Goal: Obtain resource: Download file/media

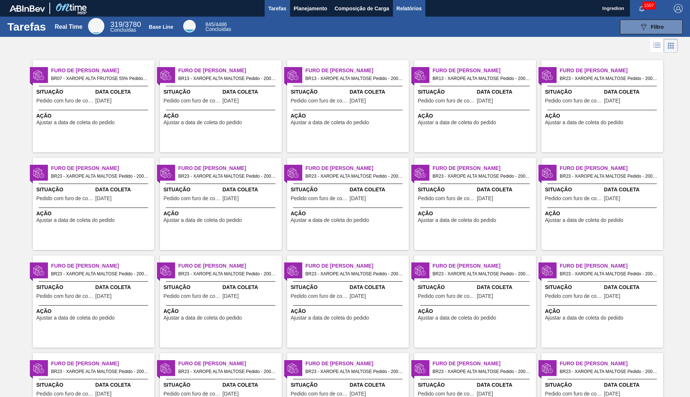
click at [408, 8] on span "Relatórios" at bounding box center [408, 8] width 25 height 9
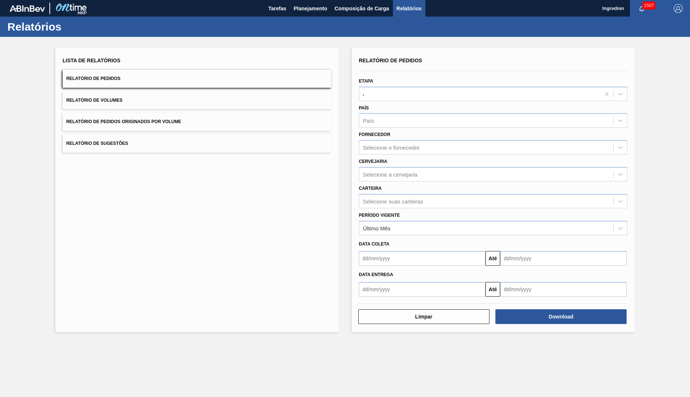
type input "Aguardando Faturamento"
type input "Xarope"
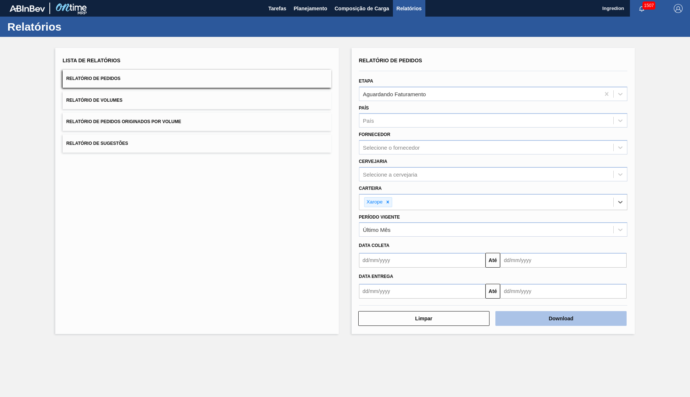
click at [561, 318] on button "Download" at bounding box center [560, 318] width 131 height 15
